Goal: Task Accomplishment & Management: Manage account settings

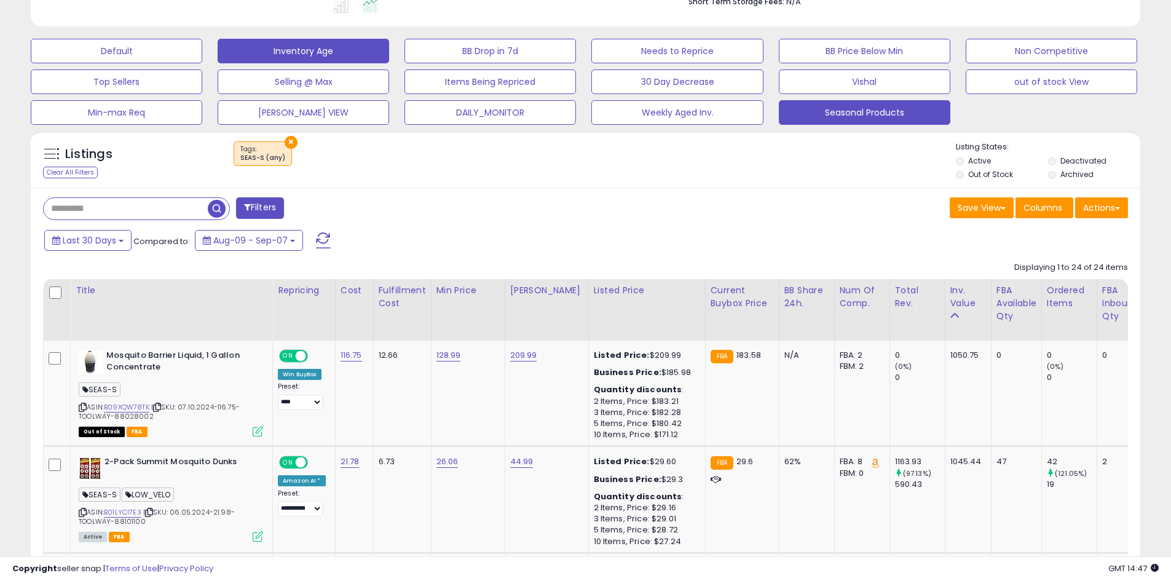
scroll to position [91, 0]
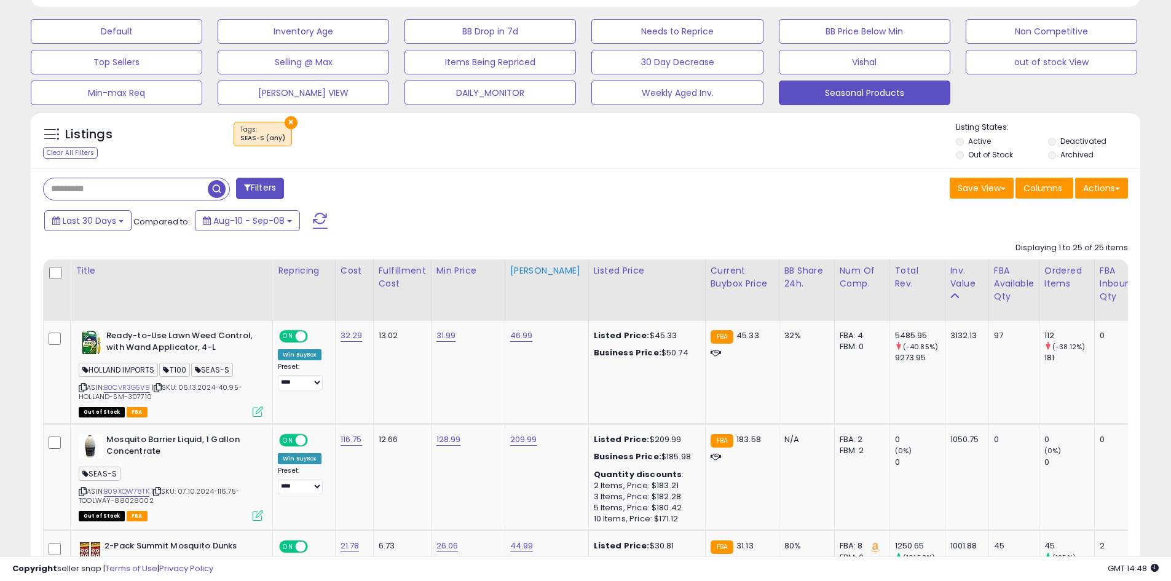
scroll to position [369, 0]
click at [951, 302] on div "Inv. value" at bounding box center [967, 283] width 33 height 39
click at [951, 293] on icon at bounding box center [955, 295] width 9 height 9
click at [959, 269] on div "Inv. value" at bounding box center [967, 277] width 33 height 26
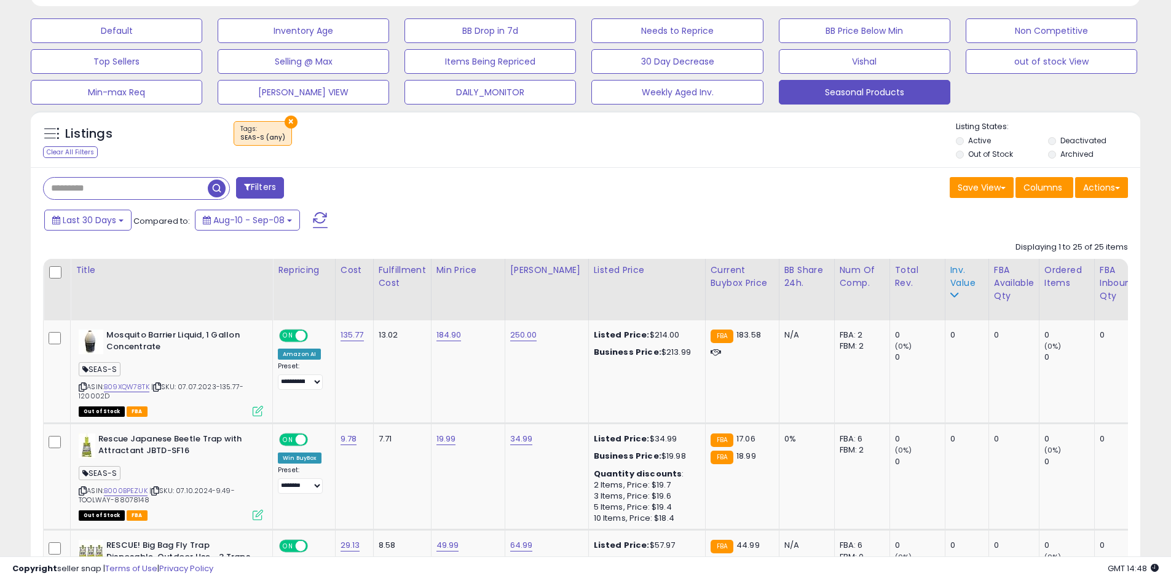
click at [957, 269] on div "Inv. value" at bounding box center [967, 277] width 33 height 26
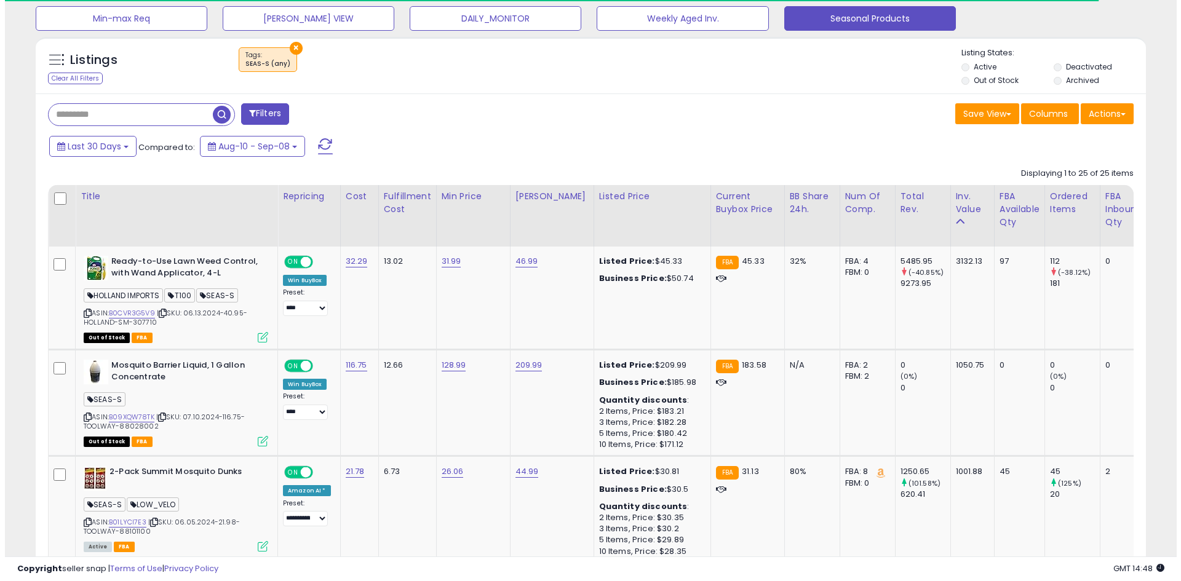
scroll to position [553, 0]
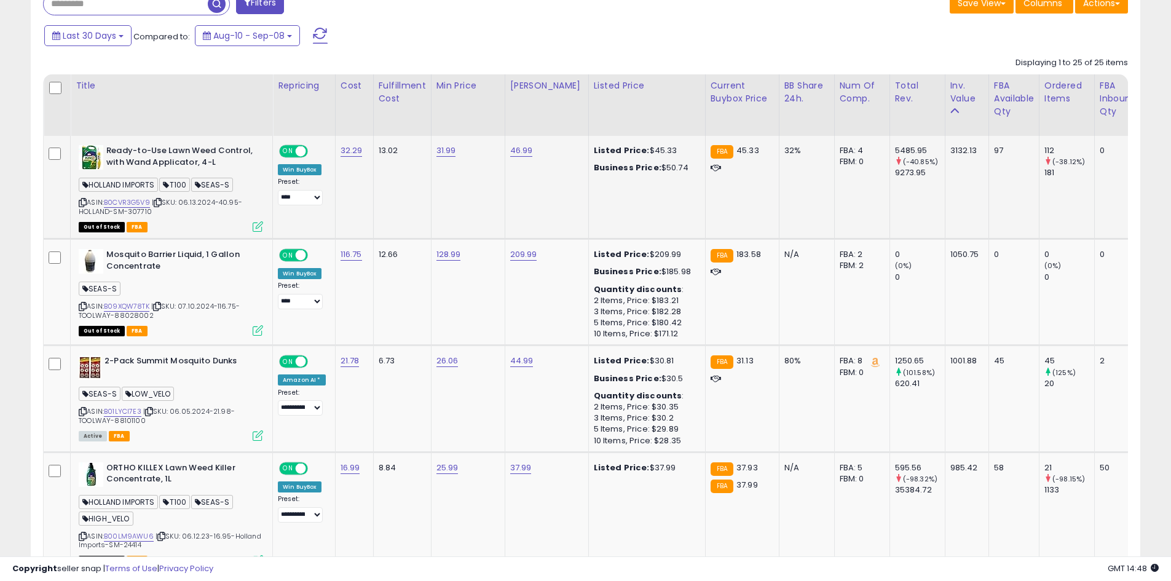
click at [258, 225] on icon at bounding box center [258, 226] width 10 height 10
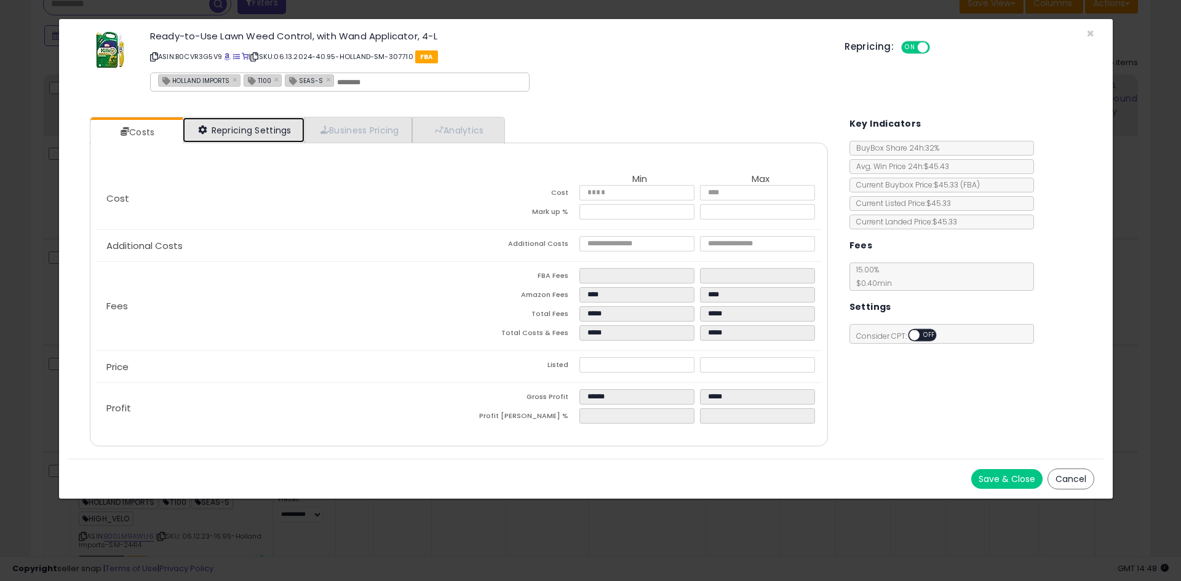
click at [266, 128] on link "Repricing Settings" at bounding box center [244, 129] width 122 height 25
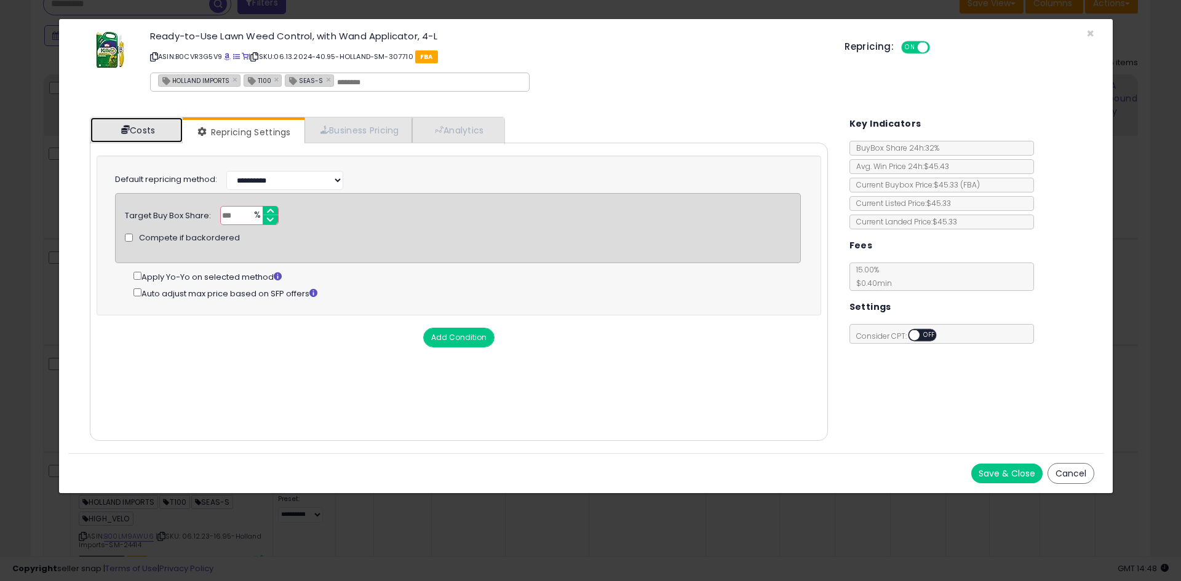
click at [154, 128] on link "Costs" at bounding box center [136, 129] width 92 height 25
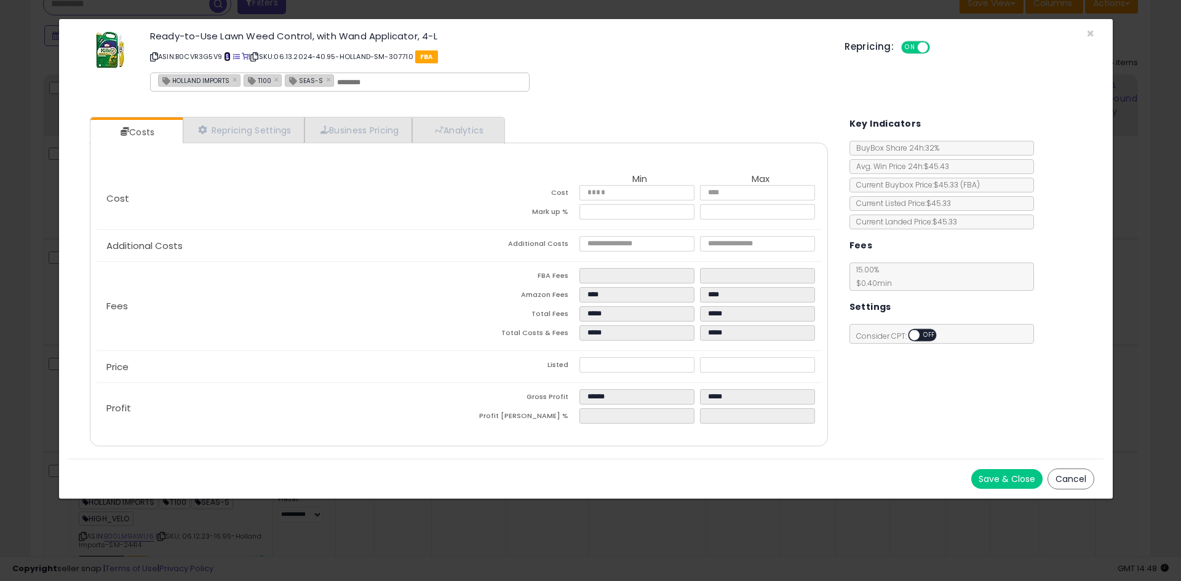
click at [228, 55] on span at bounding box center [227, 56] width 7 height 7
click at [247, 120] on link "Repricing Settings" at bounding box center [244, 129] width 122 height 25
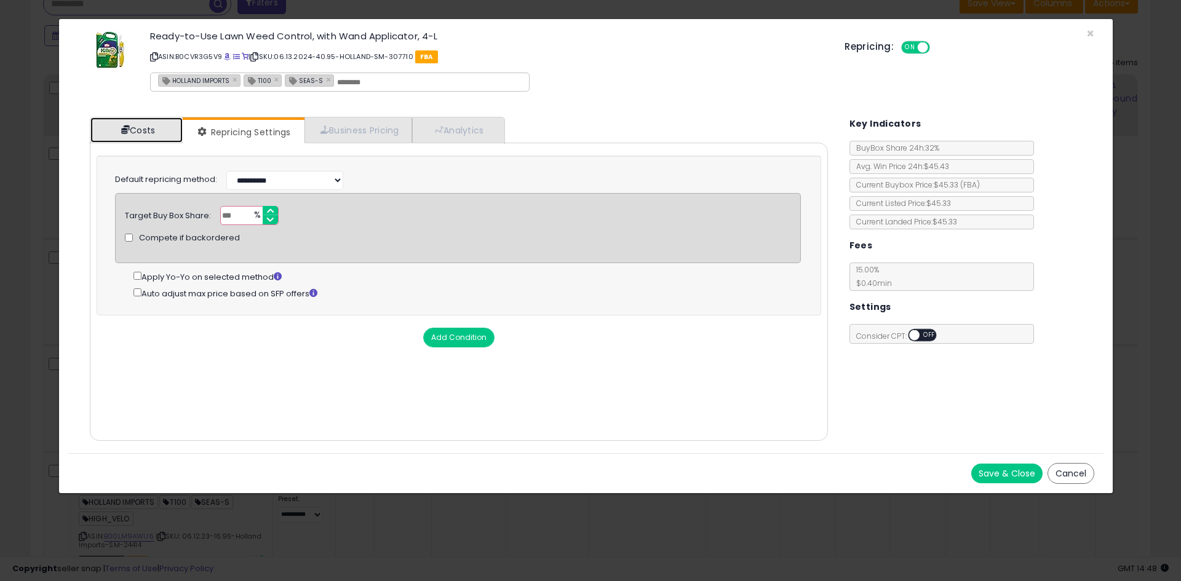
click at [133, 124] on link "Costs" at bounding box center [136, 129] width 92 height 25
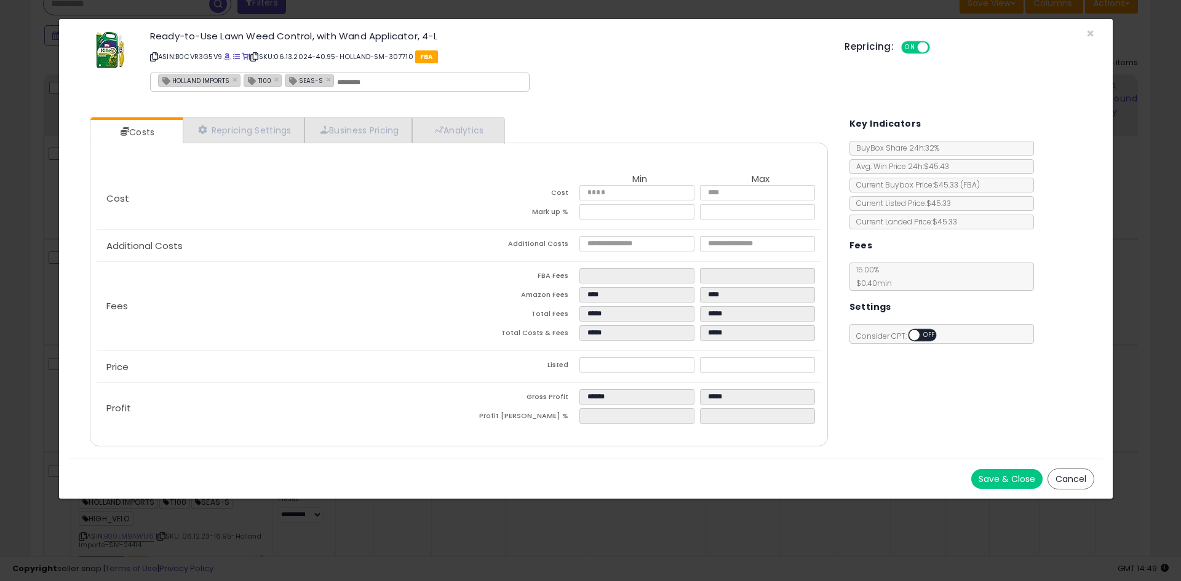
click at [455, 0] on div "× Close Ready-to-Use Lawn Weed Control, with Wand Applicator, 4-L ASIN: B0CVR3G…" at bounding box center [590, 290] width 1181 height 581
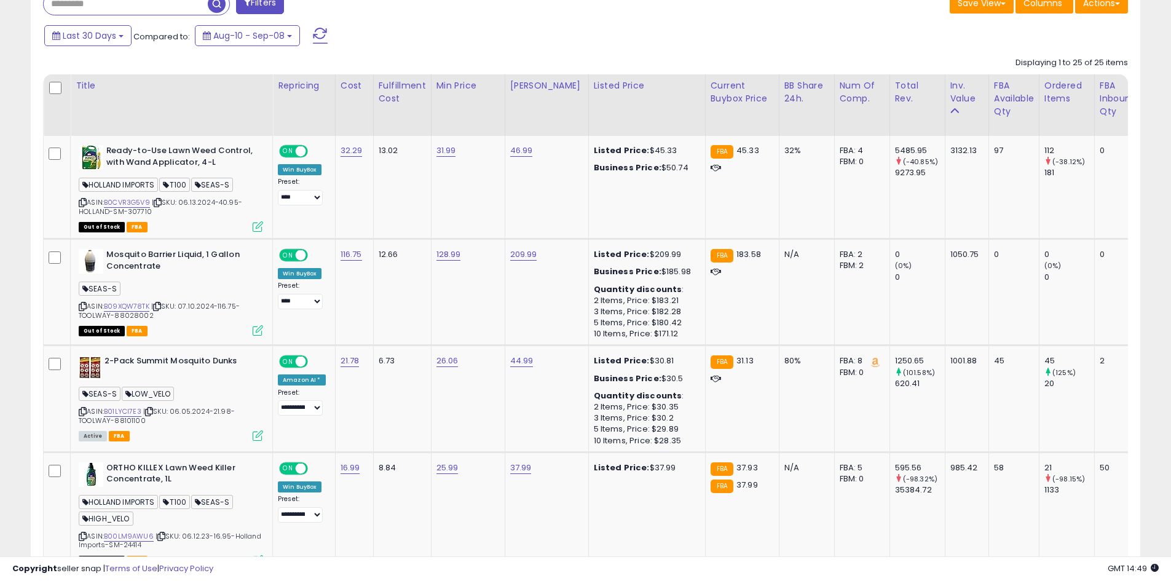
scroll to position [614651, 614260]
